Goal: Information Seeking & Learning: Learn about a topic

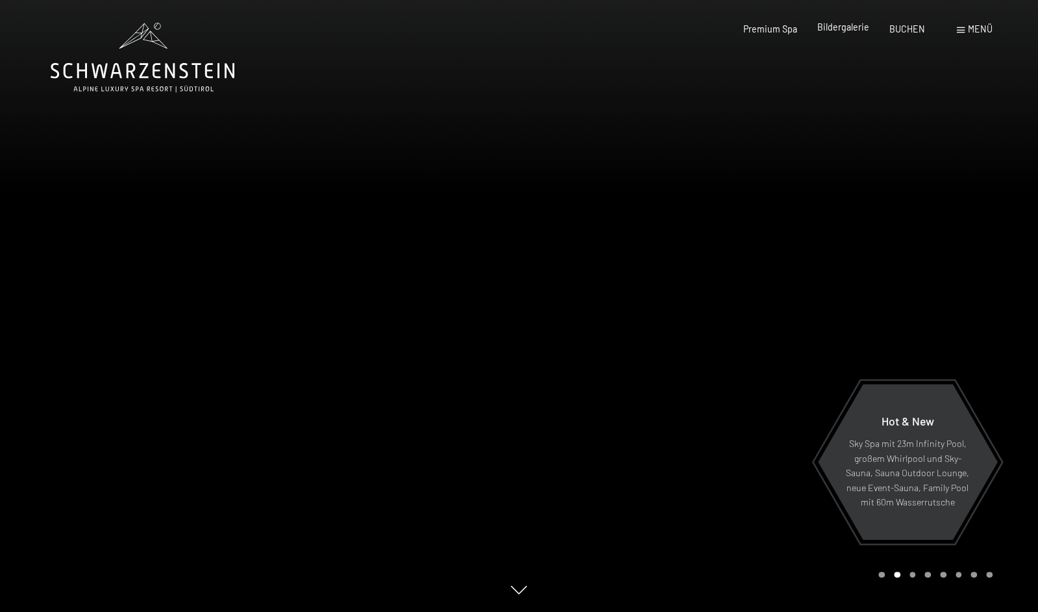
click at [825, 31] on span "Bildergalerie" at bounding box center [843, 26] width 52 height 11
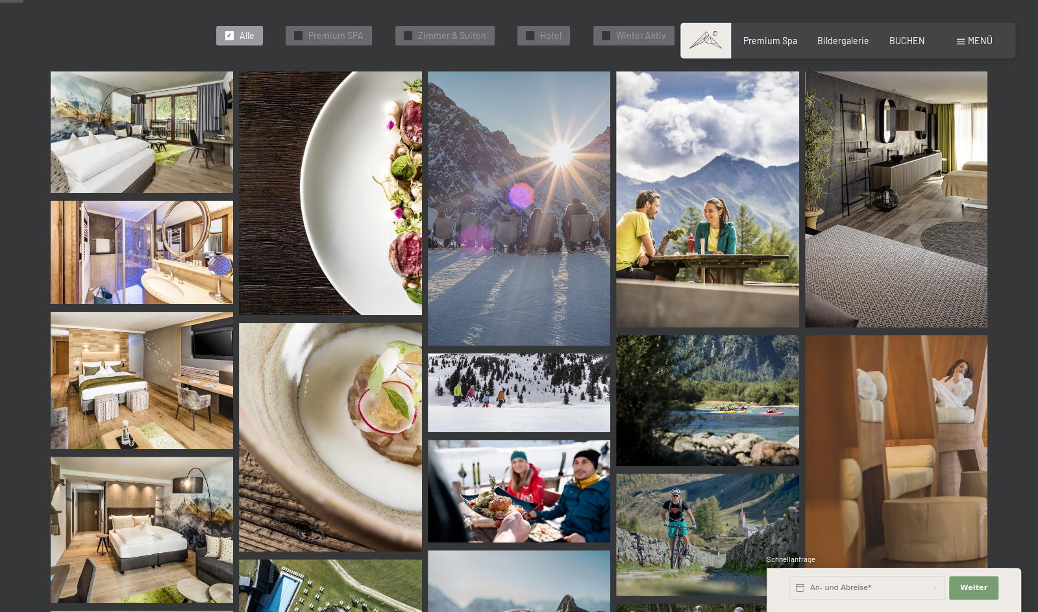
scroll to position [390, 0]
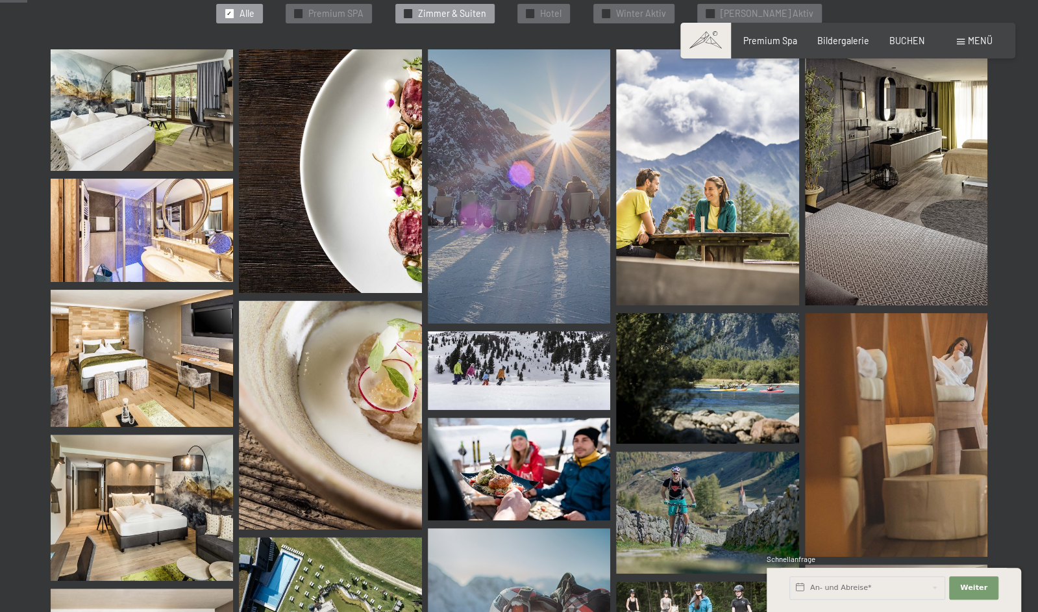
click at [455, 20] on span "Zimmer & Suiten" at bounding box center [452, 13] width 68 height 13
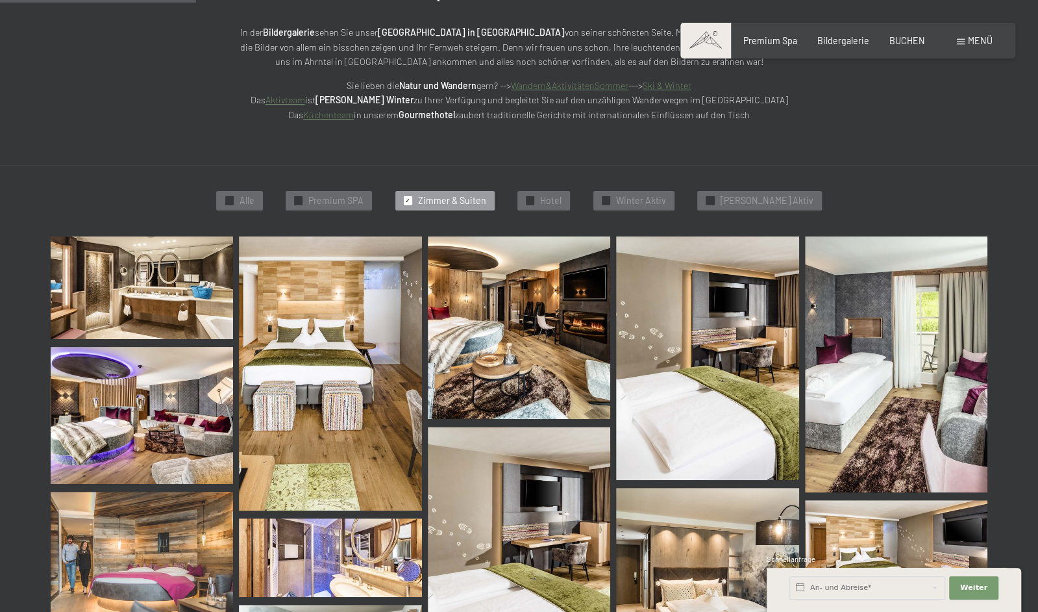
scroll to position [67, 0]
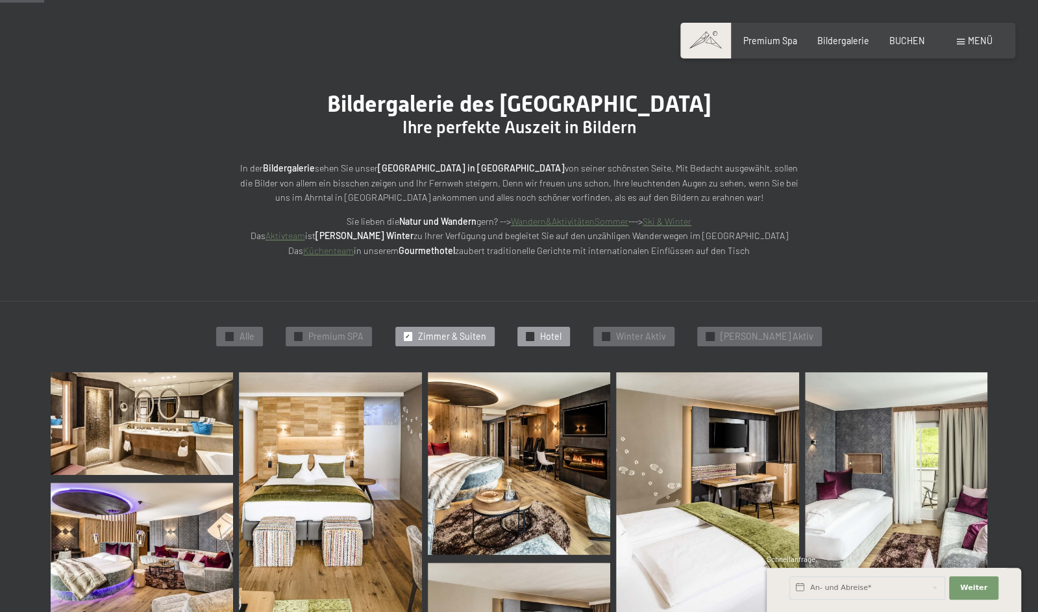
click at [533, 340] on span "✓" at bounding box center [530, 336] width 5 height 8
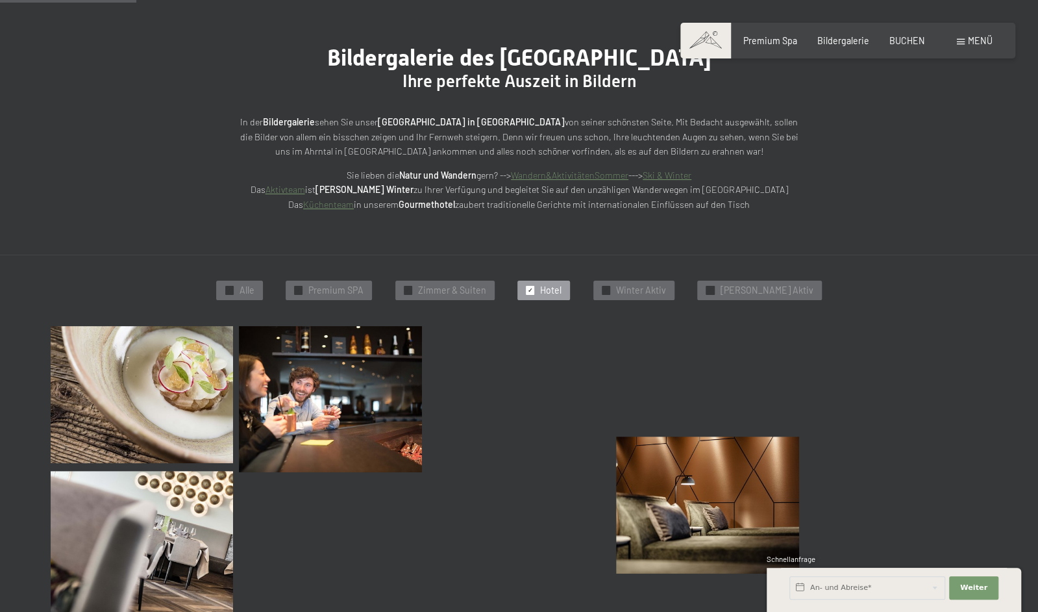
scroll to position [0, 0]
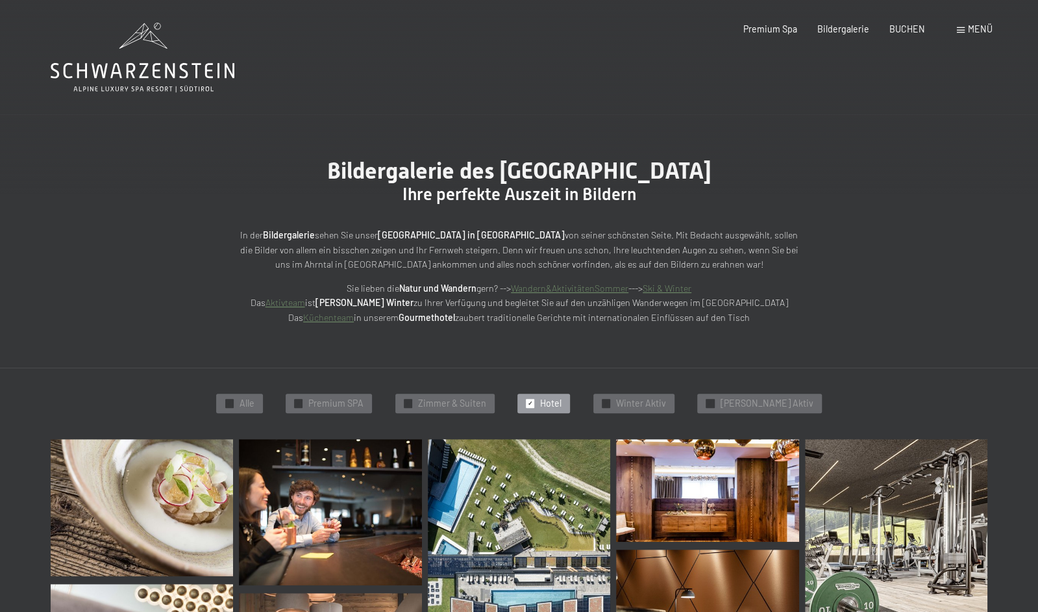
click at [289, 308] on link "Aktivteam" at bounding box center [286, 302] width 40 height 11
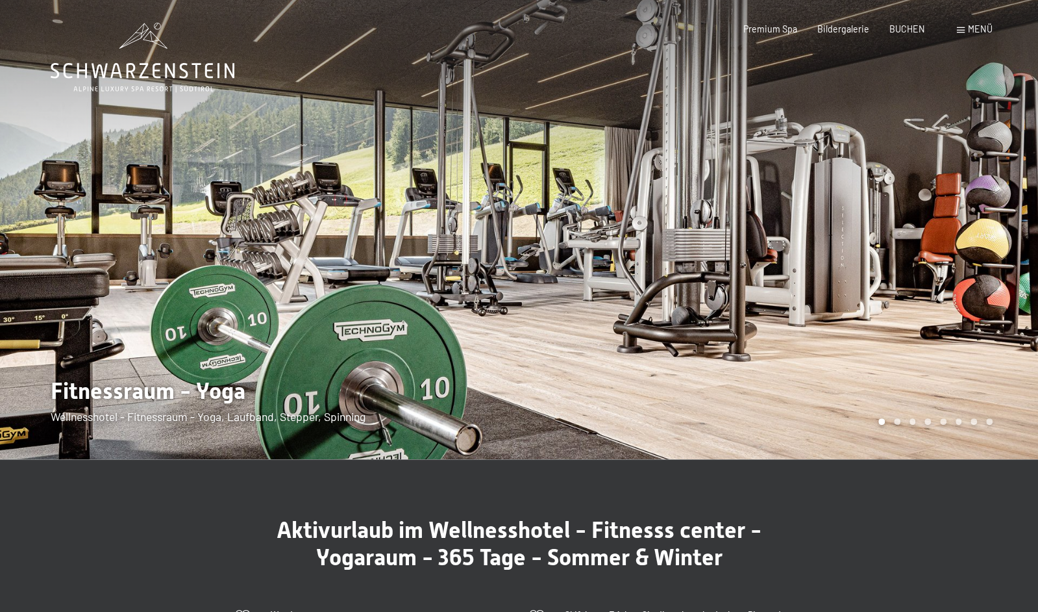
click at [138, 185] on div at bounding box center [259, 229] width 519 height 459
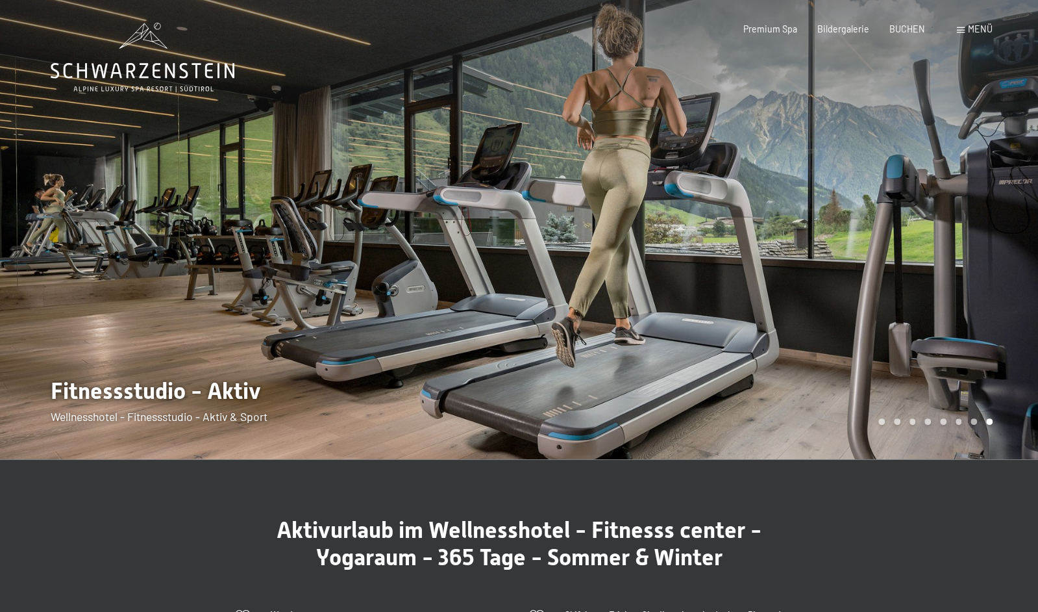
click at [138, 185] on div at bounding box center [259, 229] width 519 height 459
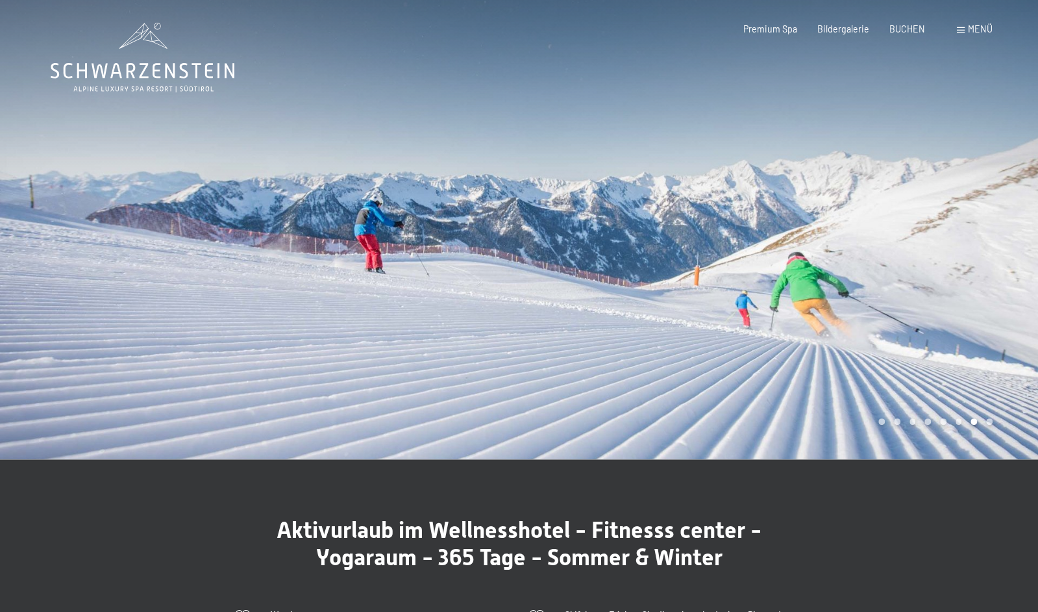
click at [138, 185] on div at bounding box center [259, 229] width 519 height 459
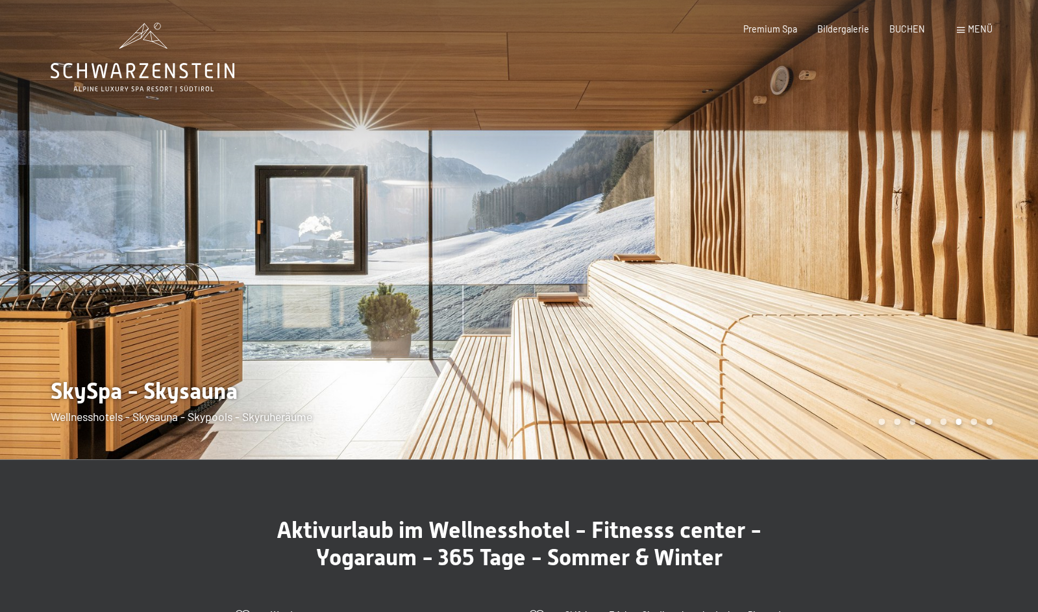
click at [138, 185] on div at bounding box center [259, 229] width 519 height 459
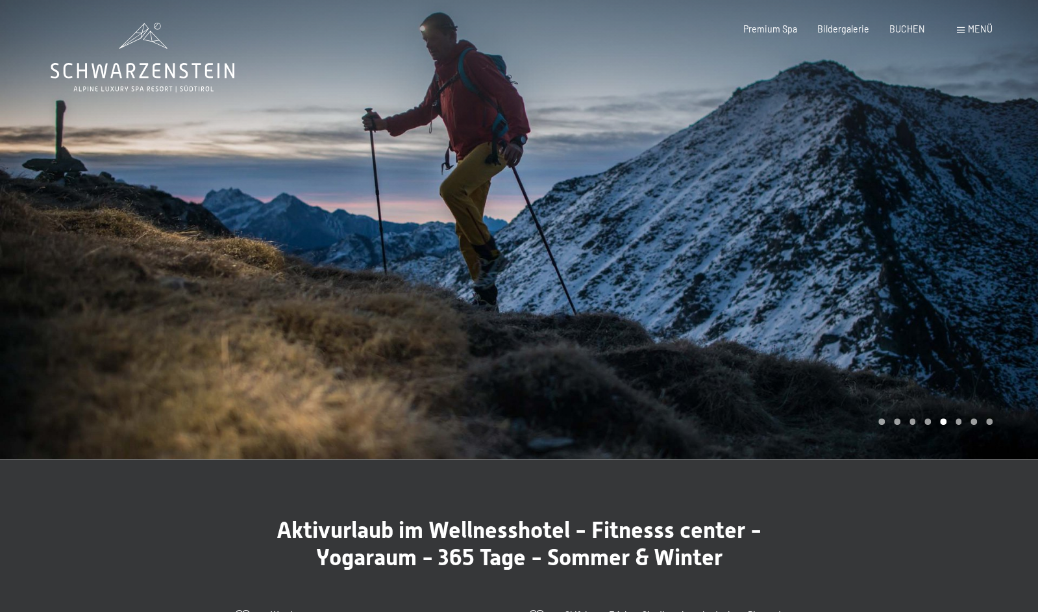
click at [138, 185] on div at bounding box center [259, 229] width 519 height 459
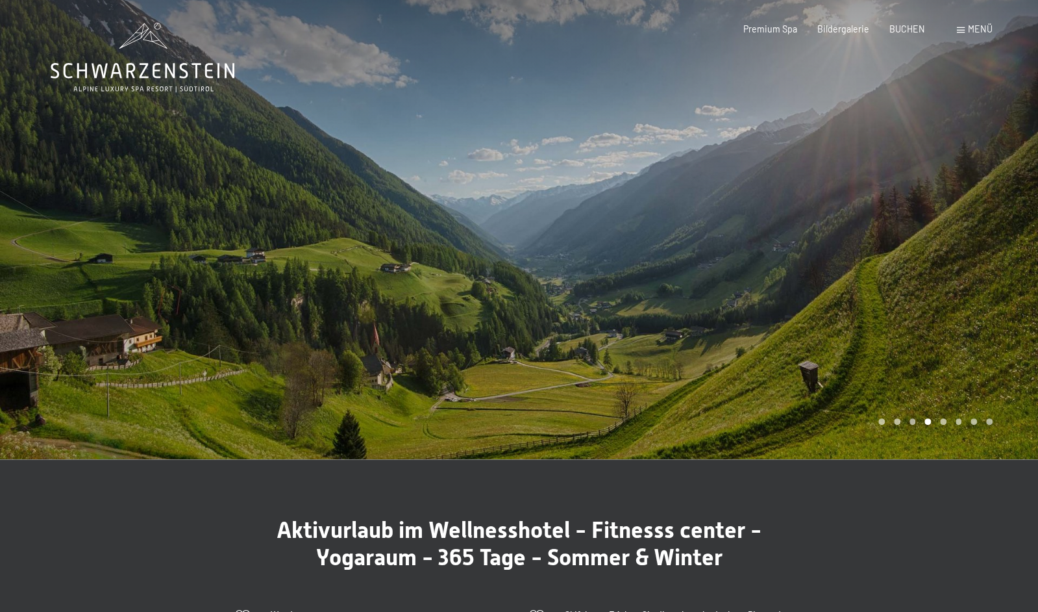
click at [138, 185] on div at bounding box center [259, 229] width 519 height 459
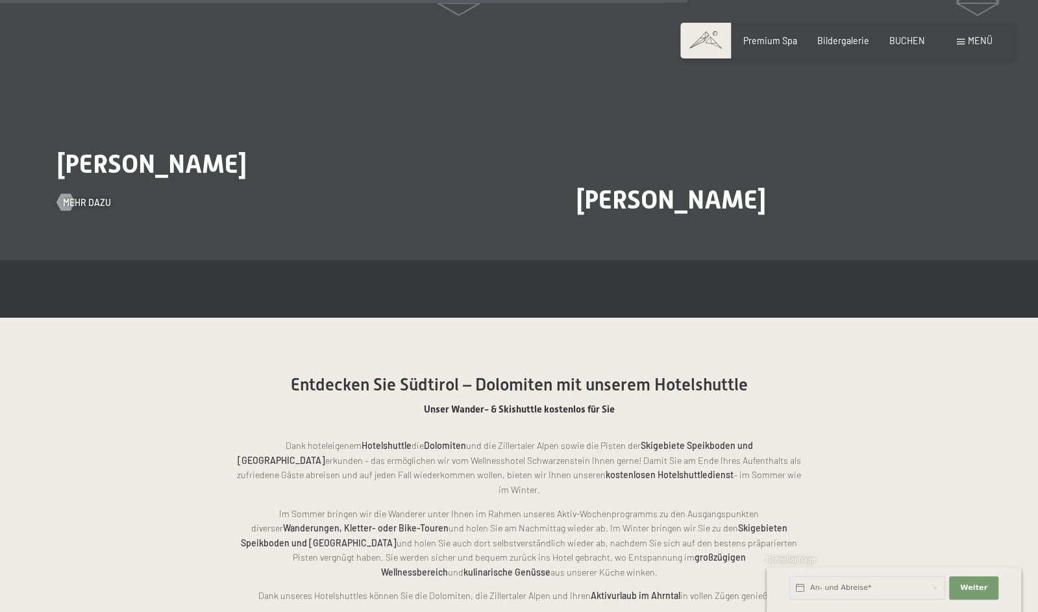
scroll to position [2402, 0]
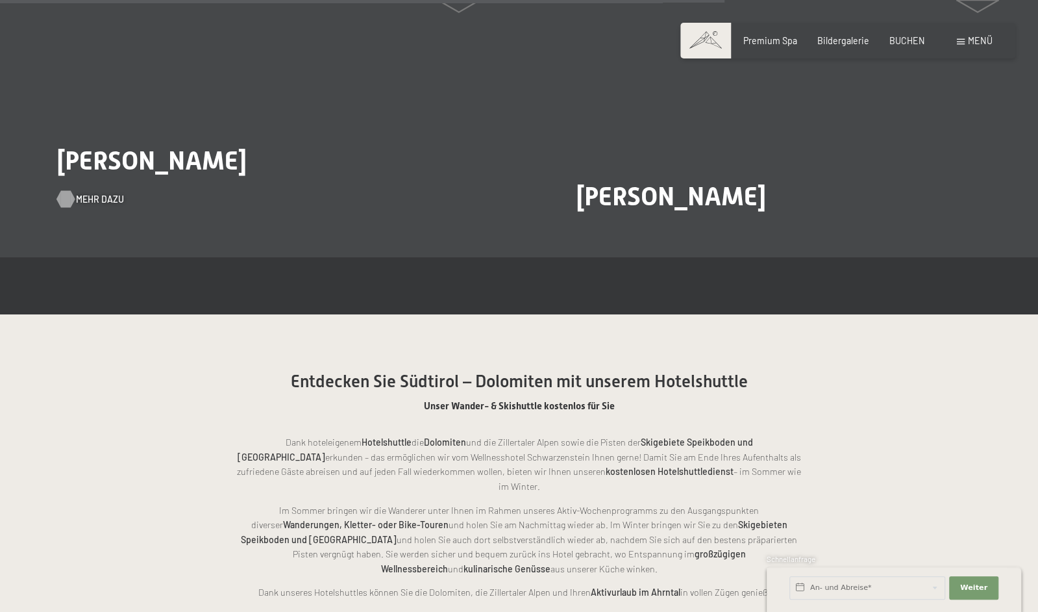
click at [105, 206] on span "Mehr dazu" at bounding box center [100, 199] width 48 height 13
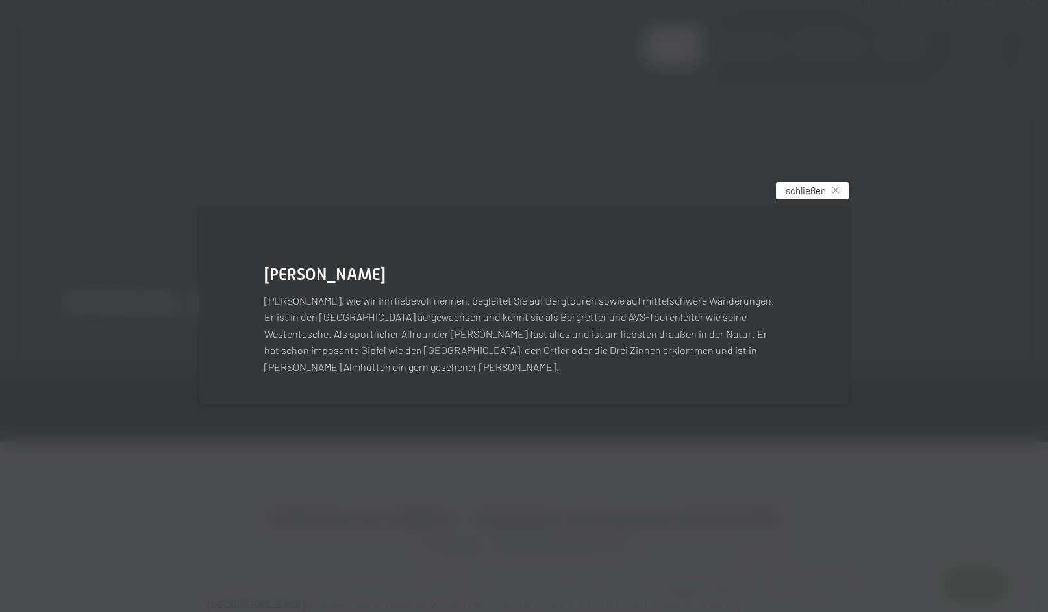
click at [814, 197] on span "schließen" at bounding box center [806, 191] width 40 height 14
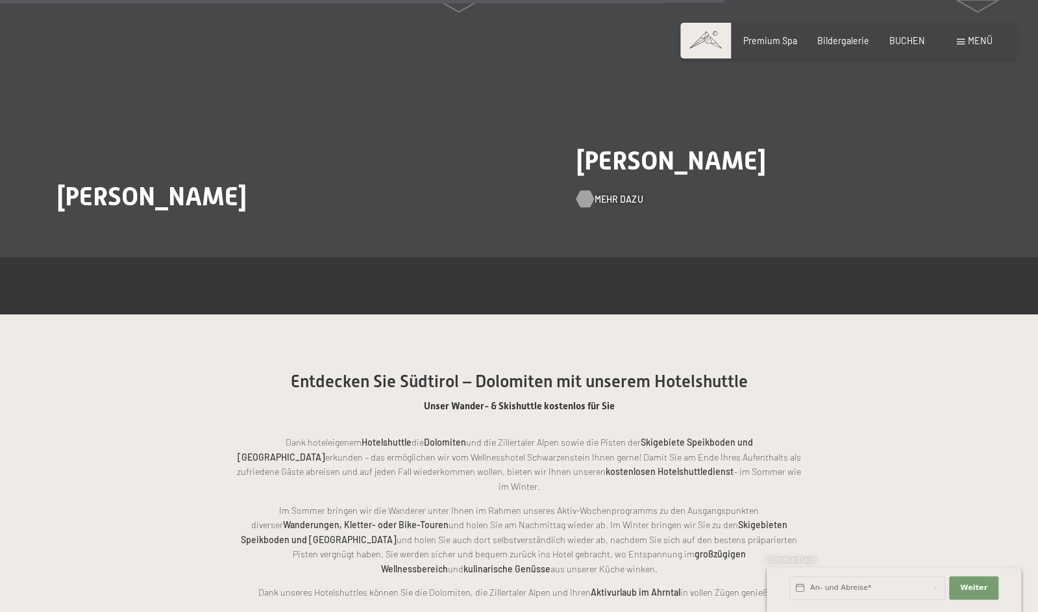
click at [621, 206] on span "Mehr dazu" at bounding box center [619, 199] width 48 height 13
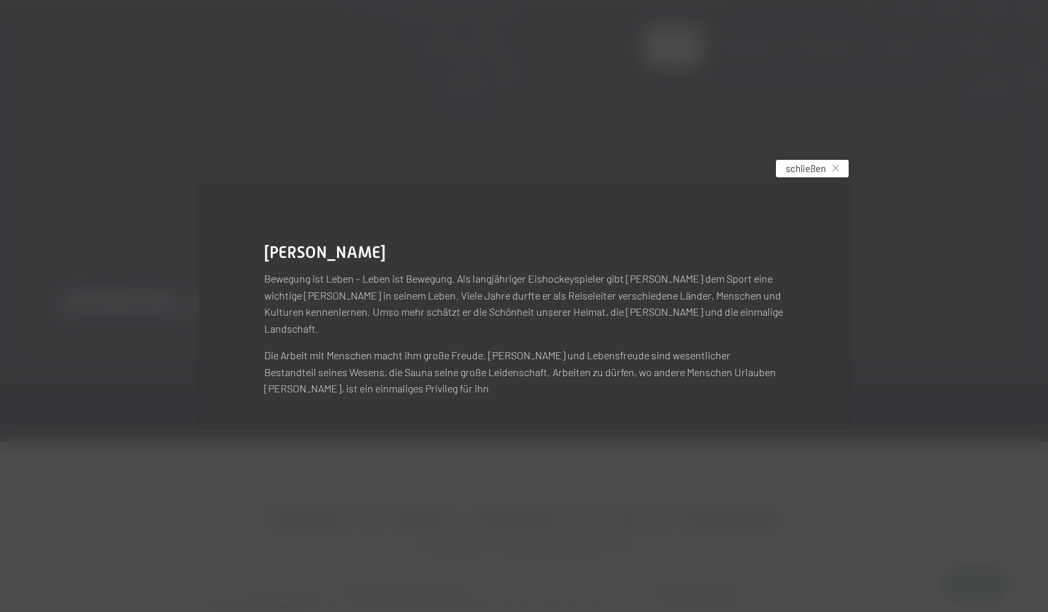
click at [805, 175] on span "schließen" at bounding box center [806, 169] width 40 height 14
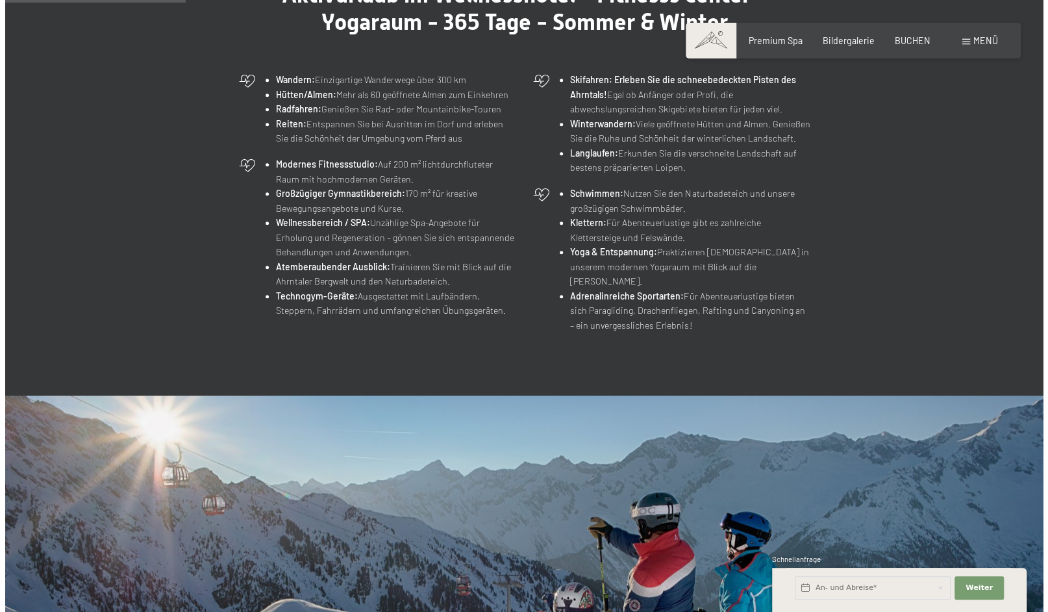
scroll to position [0, 0]
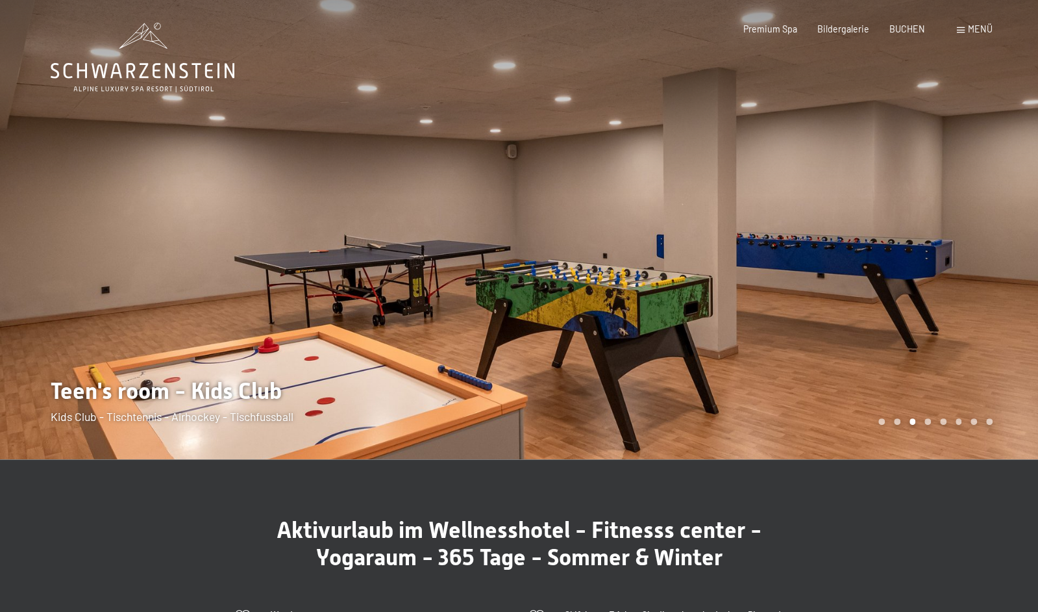
click at [957, 32] on span at bounding box center [961, 30] width 8 height 6
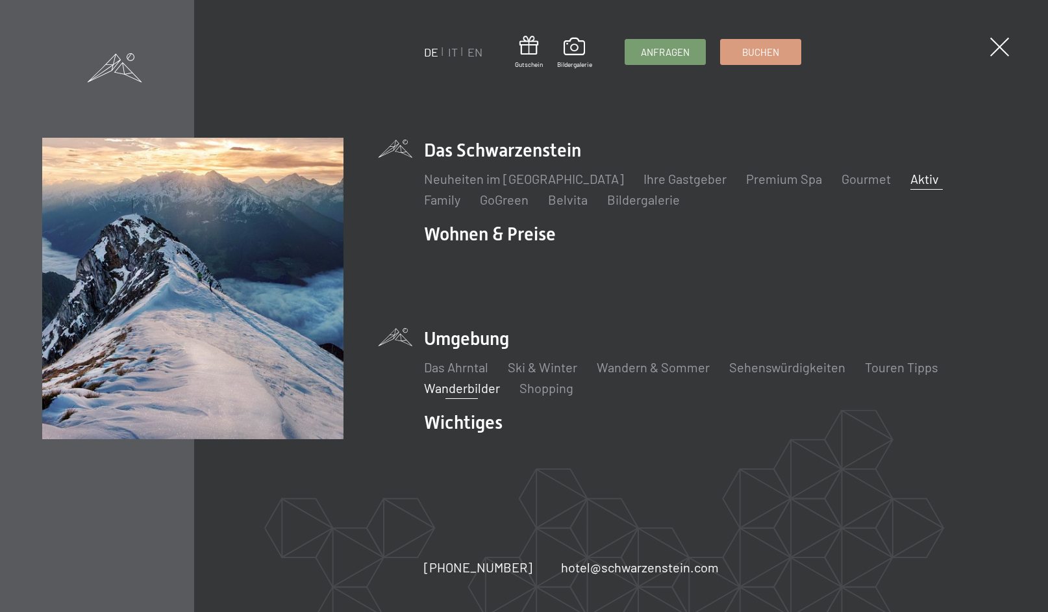
click at [455, 380] on link "Wanderbilder" at bounding box center [462, 388] width 76 height 16
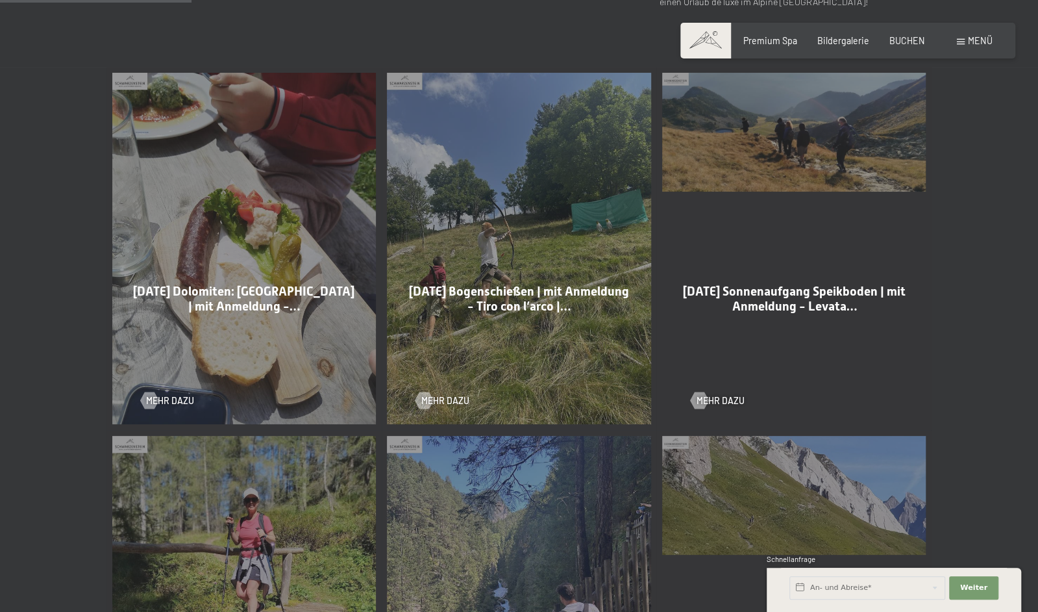
scroll to position [714, 0]
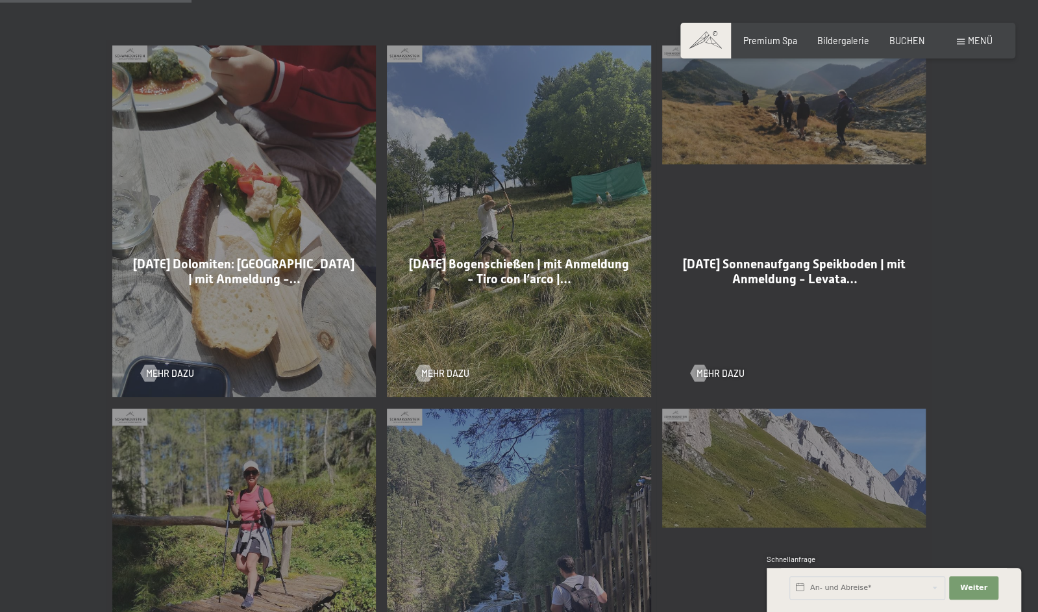
click at [200, 302] on div "27-08-2025 Dolomiten: Lavarellahütte | mit Anmeldung -… Mehr dazu" at bounding box center [243, 221] width 275 height 363
click at [159, 380] on span "Mehr dazu" at bounding box center [183, 373] width 48 height 13
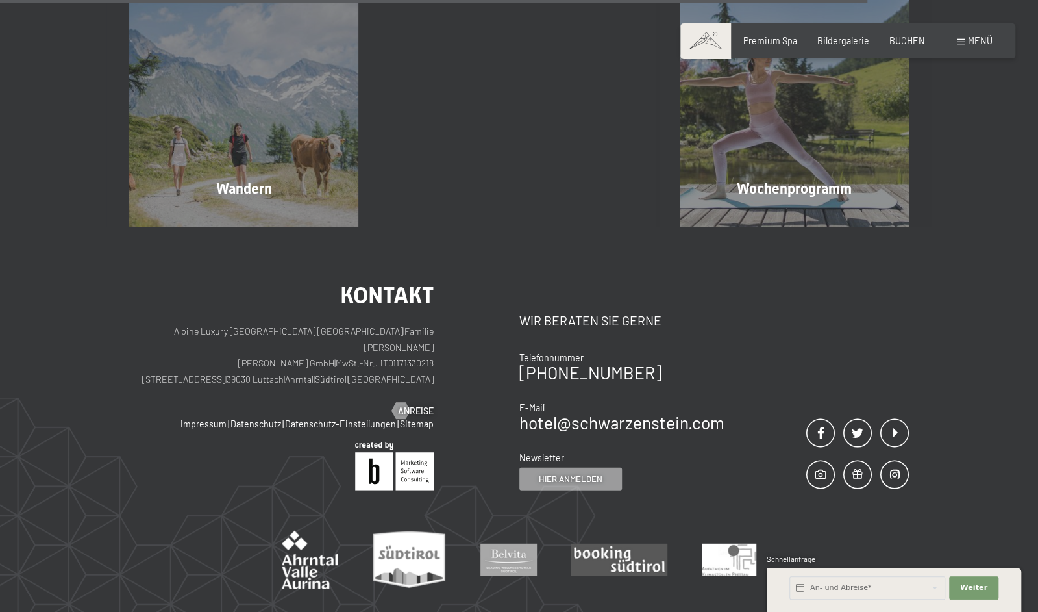
scroll to position [5130, 0]
